Goal: Task Accomplishment & Management: Use online tool/utility

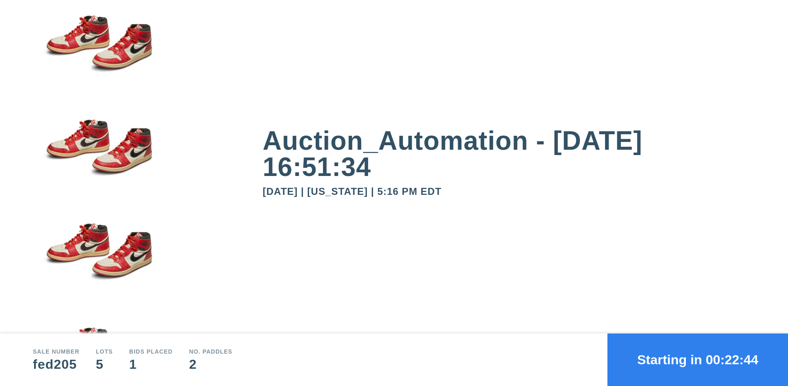
click at [697, 360] on button "Starting in 00:22:44" at bounding box center [697, 360] width 181 height 53
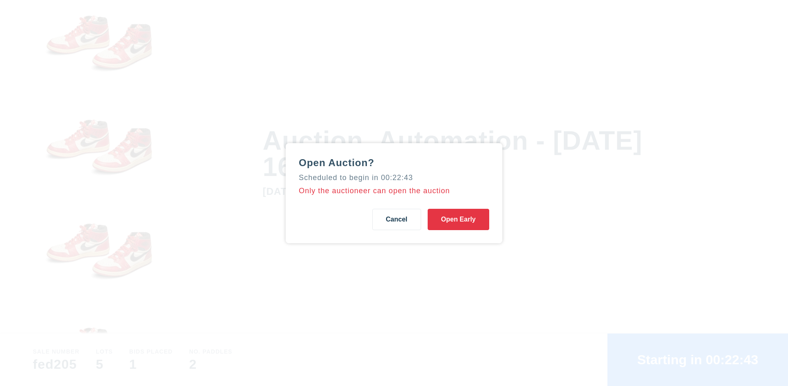
click at [458, 219] on button "Open Early" at bounding box center [458, 219] width 62 height 21
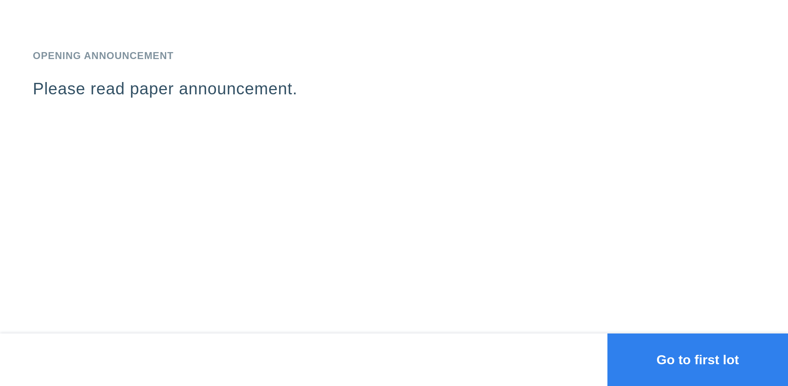
click at [697, 360] on button "Go to first lot" at bounding box center [697, 360] width 181 height 53
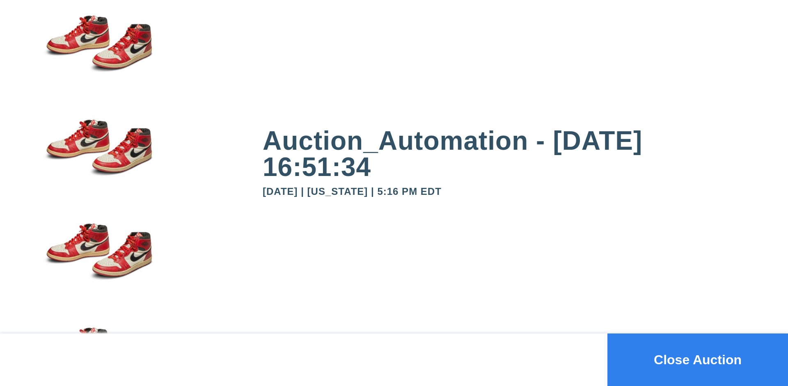
click at [697, 360] on button "Close Auction" at bounding box center [697, 360] width 181 height 53
